Goal: Information Seeking & Learning: Learn about a topic

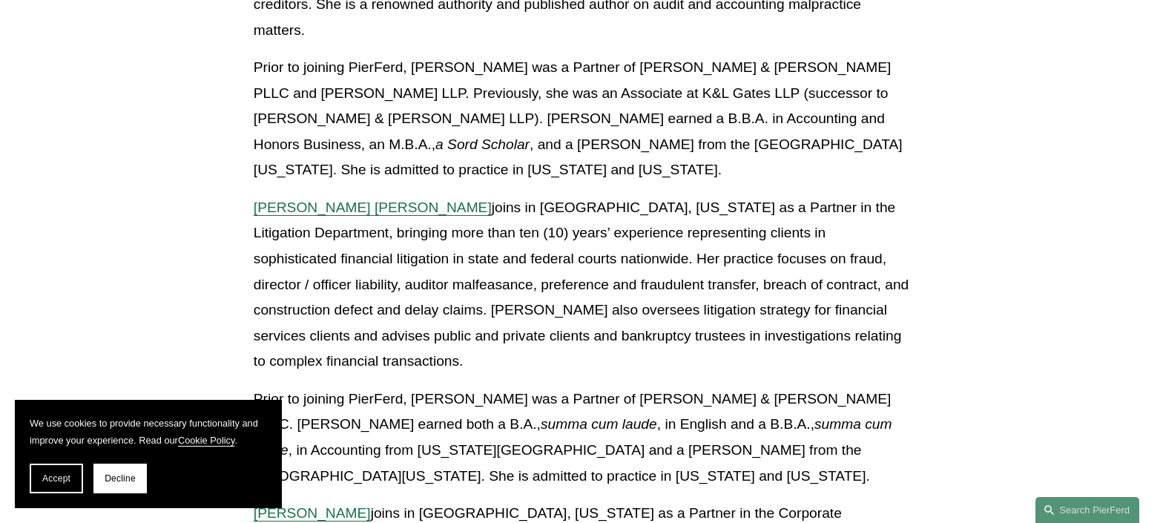
scroll to position [2003, 0]
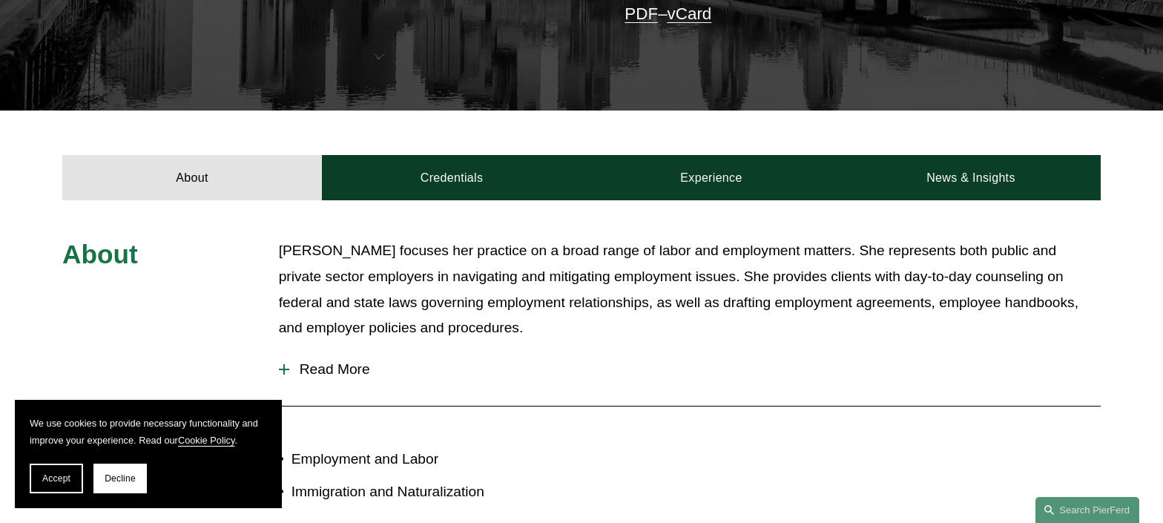
scroll to position [445, 0]
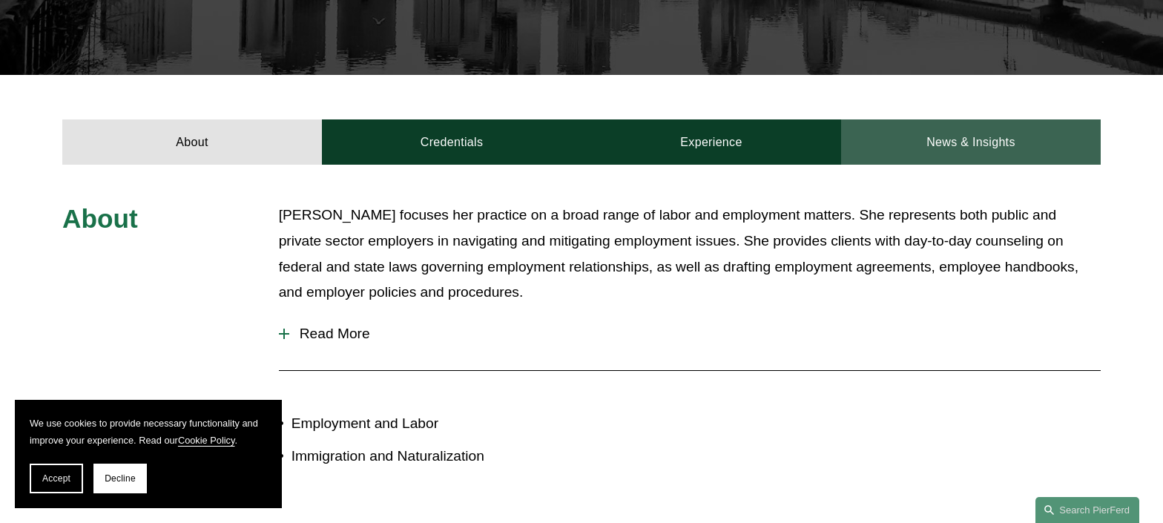
click at [995, 131] on link "News & Insights" at bounding box center [971, 141] width 260 height 45
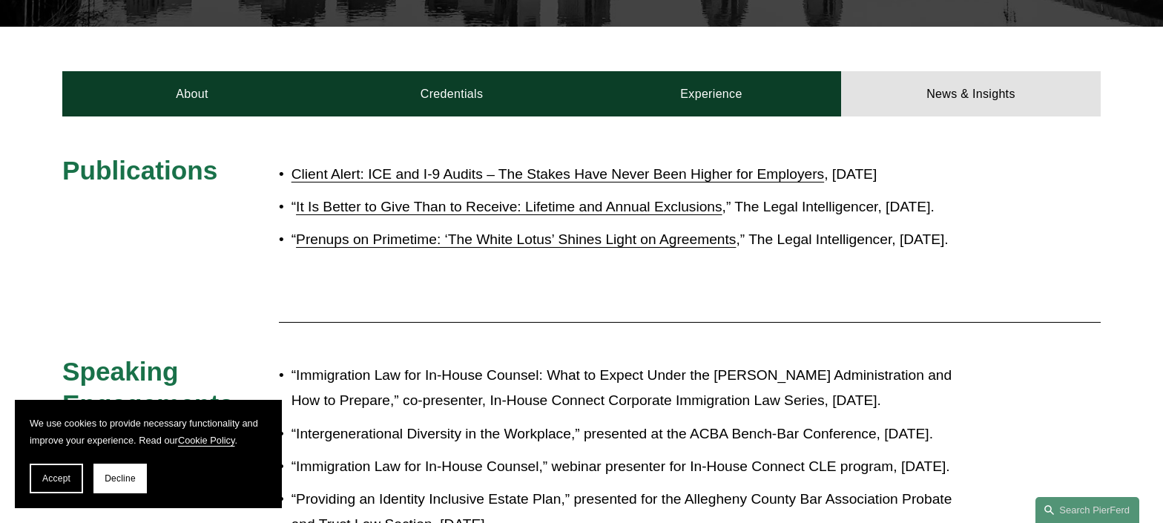
scroll to position [519, 0]
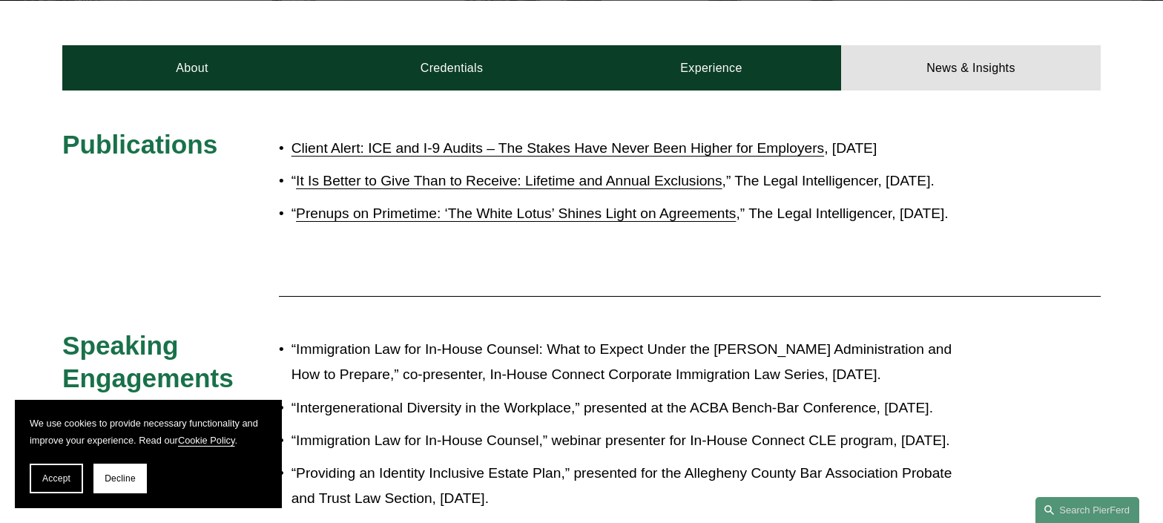
click at [577, 145] on link "Client Alert: ICE and I-9 Audits – The Stakes Have Never Been Higher for Employ…" at bounding box center [558, 148] width 533 height 16
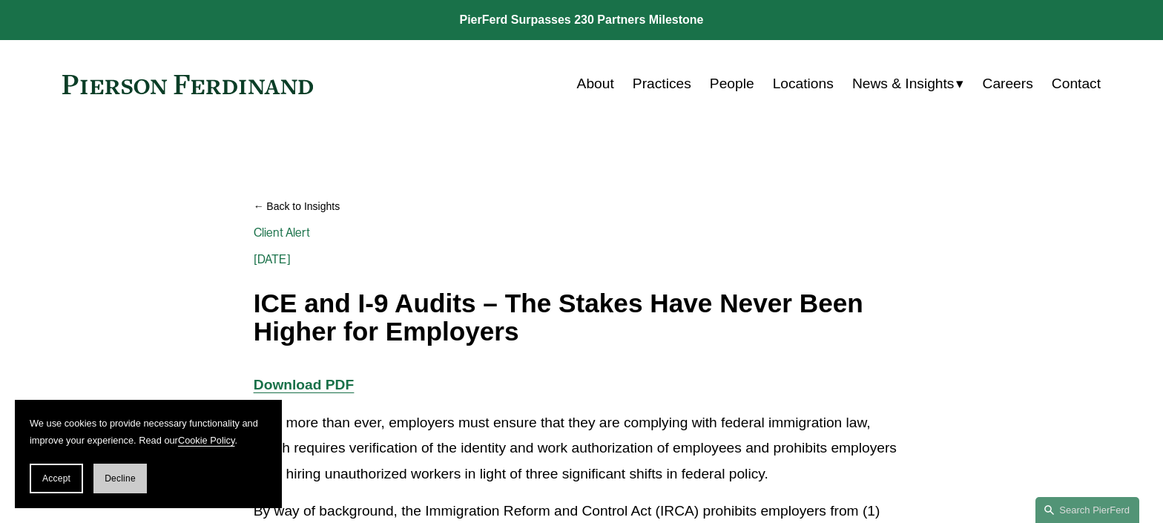
click at [105, 467] on button "Decline" at bounding box center [119, 479] width 53 height 30
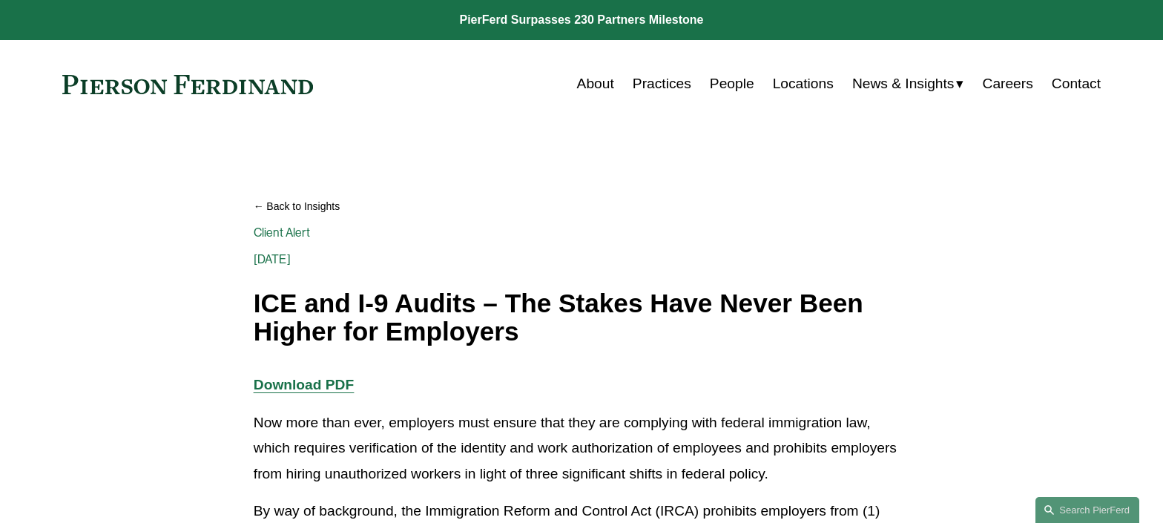
click at [593, 189] on div "Back to Insights ICE and I-9 Audits – The Stakes Have Never Been Higher for Emp…" at bounding box center [582, 266] width 656 height 160
